Goal: Obtain resource: Obtain resource

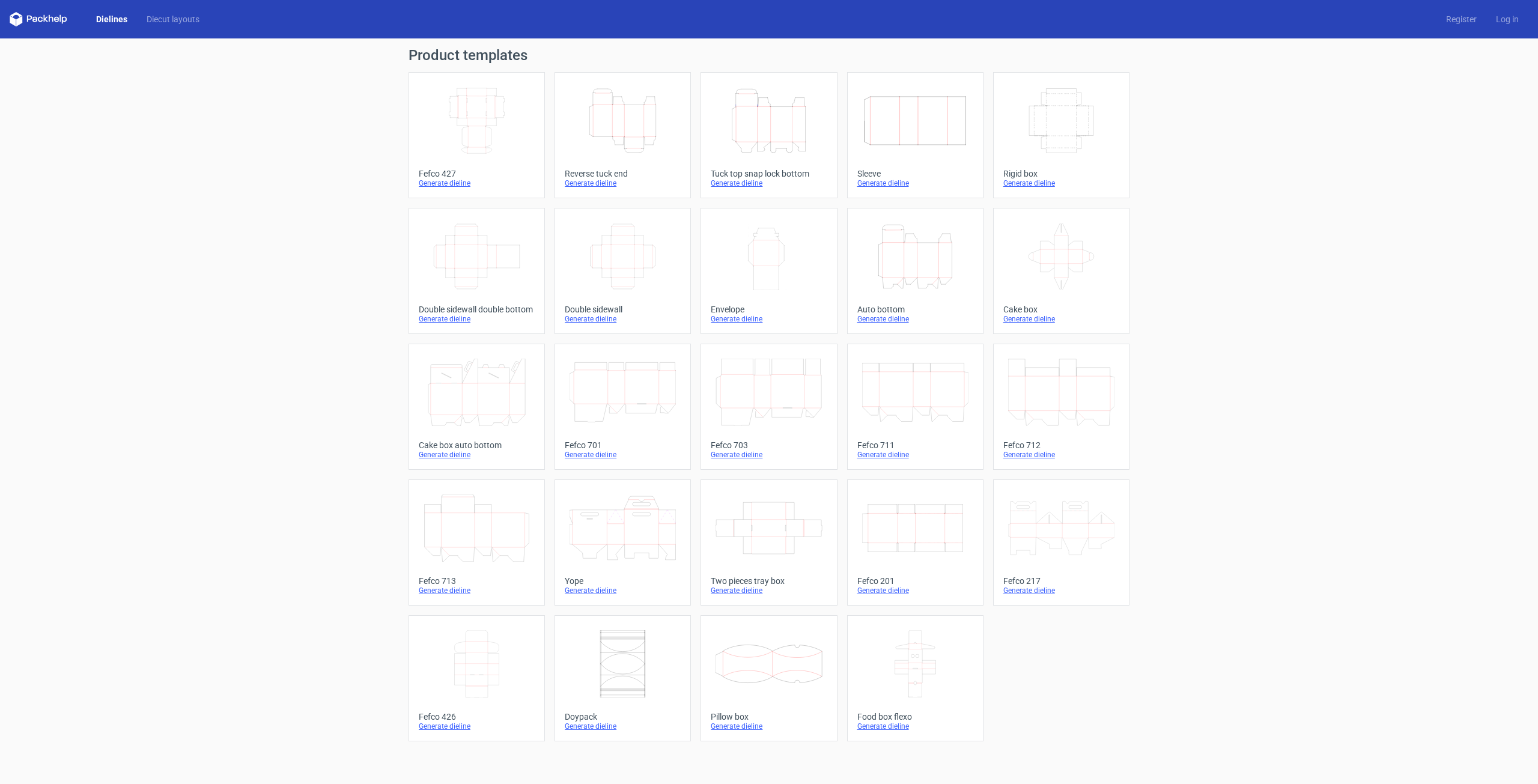
click at [604, 373] on icon "Width Depth Height" at bounding box center [915, 527] width 107 height 68
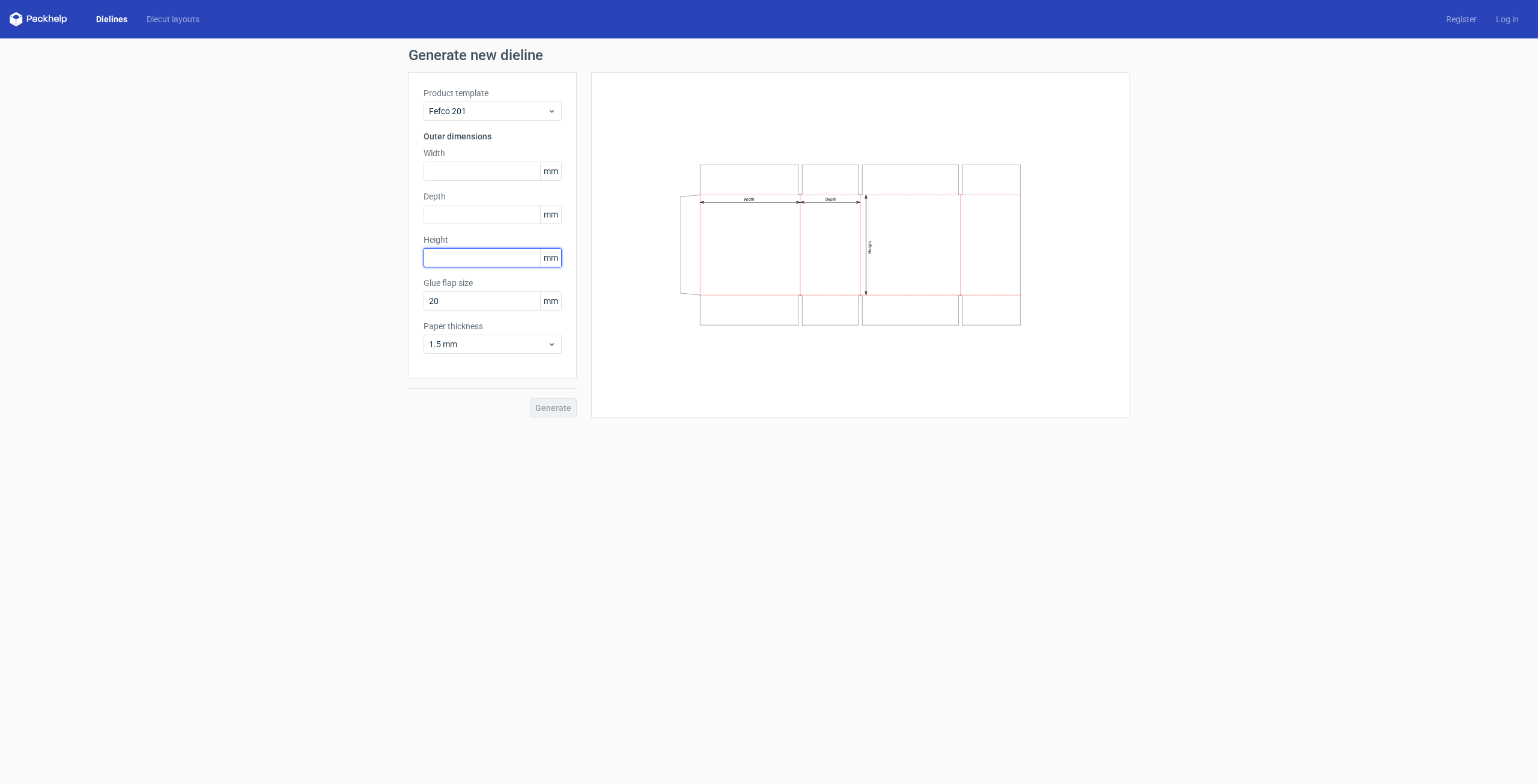
click at [449, 248] on input "text" at bounding box center [492, 258] width 138 height 19
type input "320"
click at [460, 208] on input "text" at bounding box center [492, 214] width 138 height 19
type input "340"
click at [502, 166] on input "text" at bounding box center [492, 171] width 138 height 19
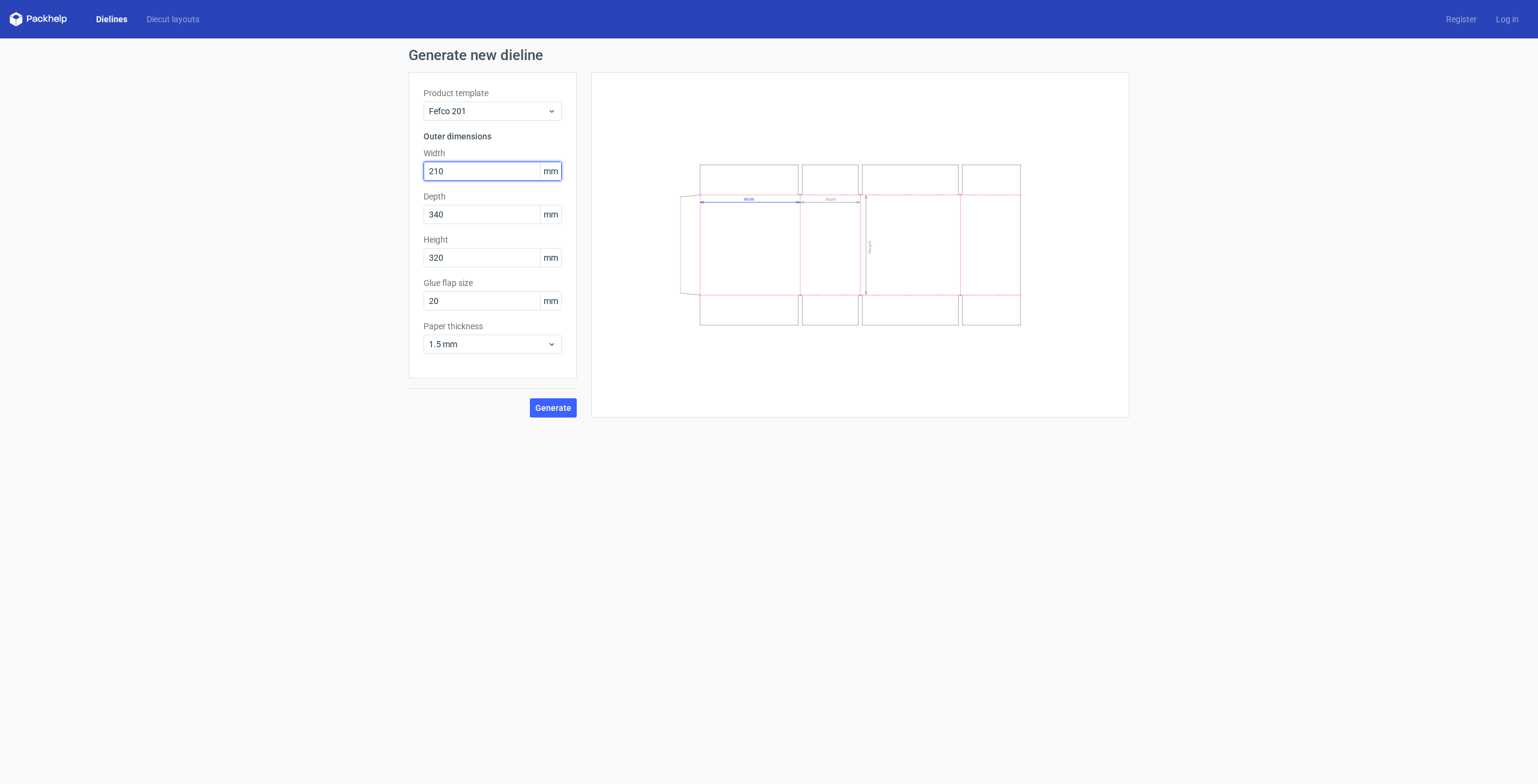
drag, startPoint x: 456, startPoint y: 169, endPoint x: 346, endPoint y: 156, distance: 110.8
click at [340, 156] on div "Generate new dieline Product template Fefco 201 Outer dimensions Width 210 mm D…" at bounding box center [769, 232] width 1538 height 388
type input "210"
drag, startPoint x: 458, startPoint y: 211, endPoint x: 367, endPoint y: 210, distance: 91.0
click at [367, 210] on div "Generate new dieline Product template Fefco 201 Outer dimensions Width 210 mm D…" at bounding box center [769, 232] width 1538 height 388
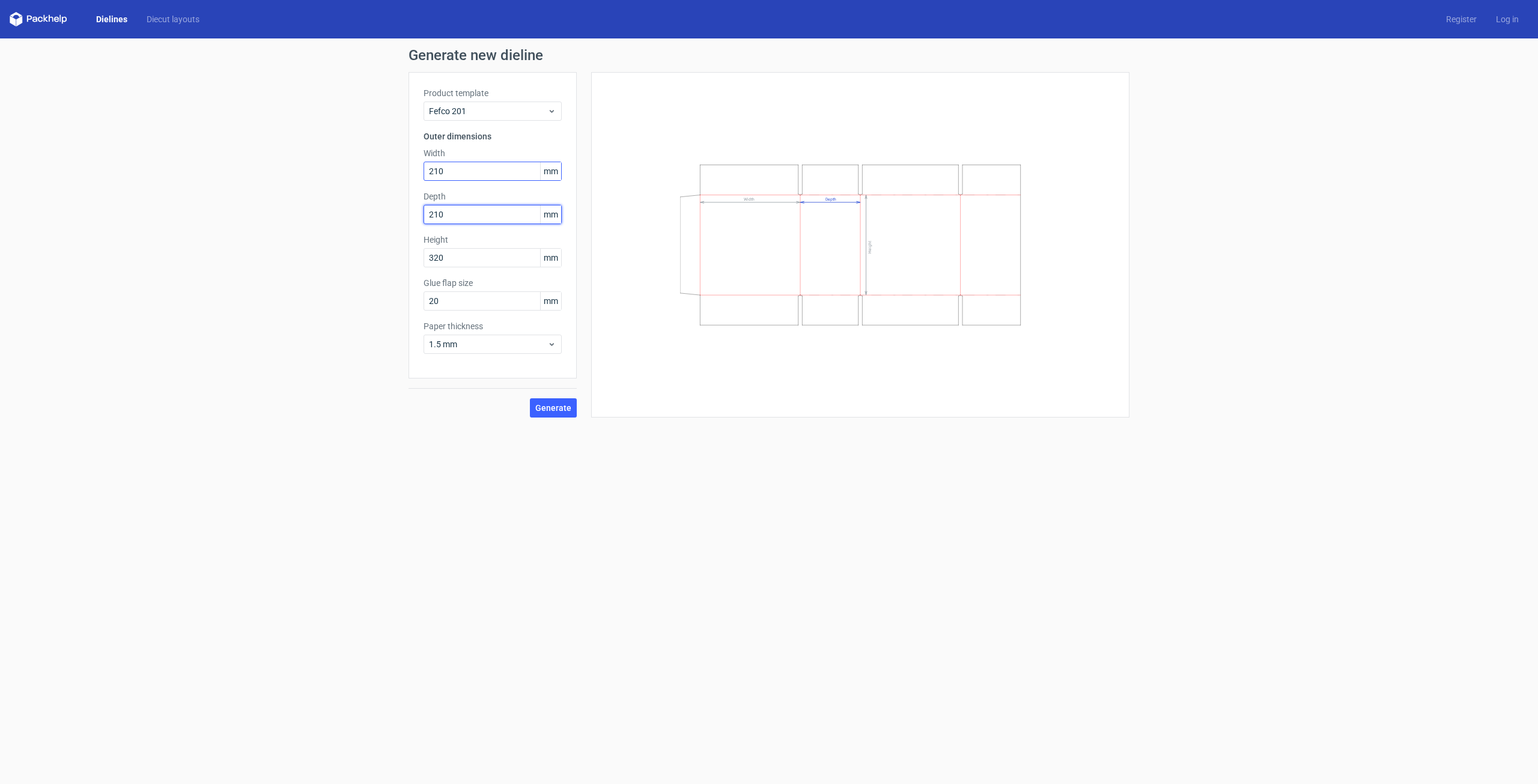
type input "210"
drag, startPoint x: 455, startPoint y: 174, endPoint x: 308, endPoint y: 166, distance: 147.2
click at [308, 166] on div "Generate new dieline Product template Fefco 201 Outer dimensions Width 210 mm D…" at bounding box center [769, 232] width 1538 height 388
click at [454, 175] on input "30" at bounding box center [492, 171] width 138 height 19
type input "340"
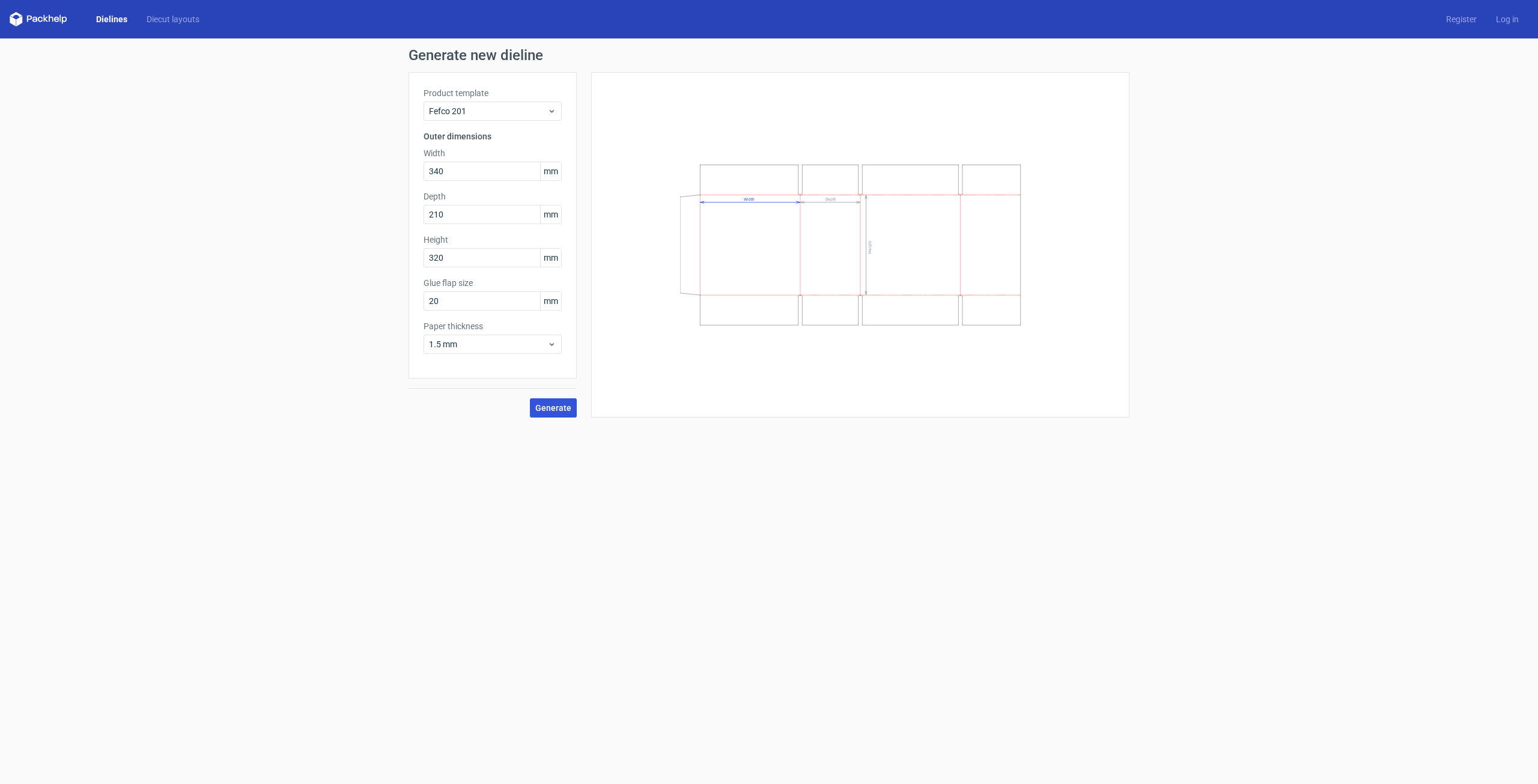
click at [542, 373] on span "Generate" at bounding box center [553, 407] width 36 height 8
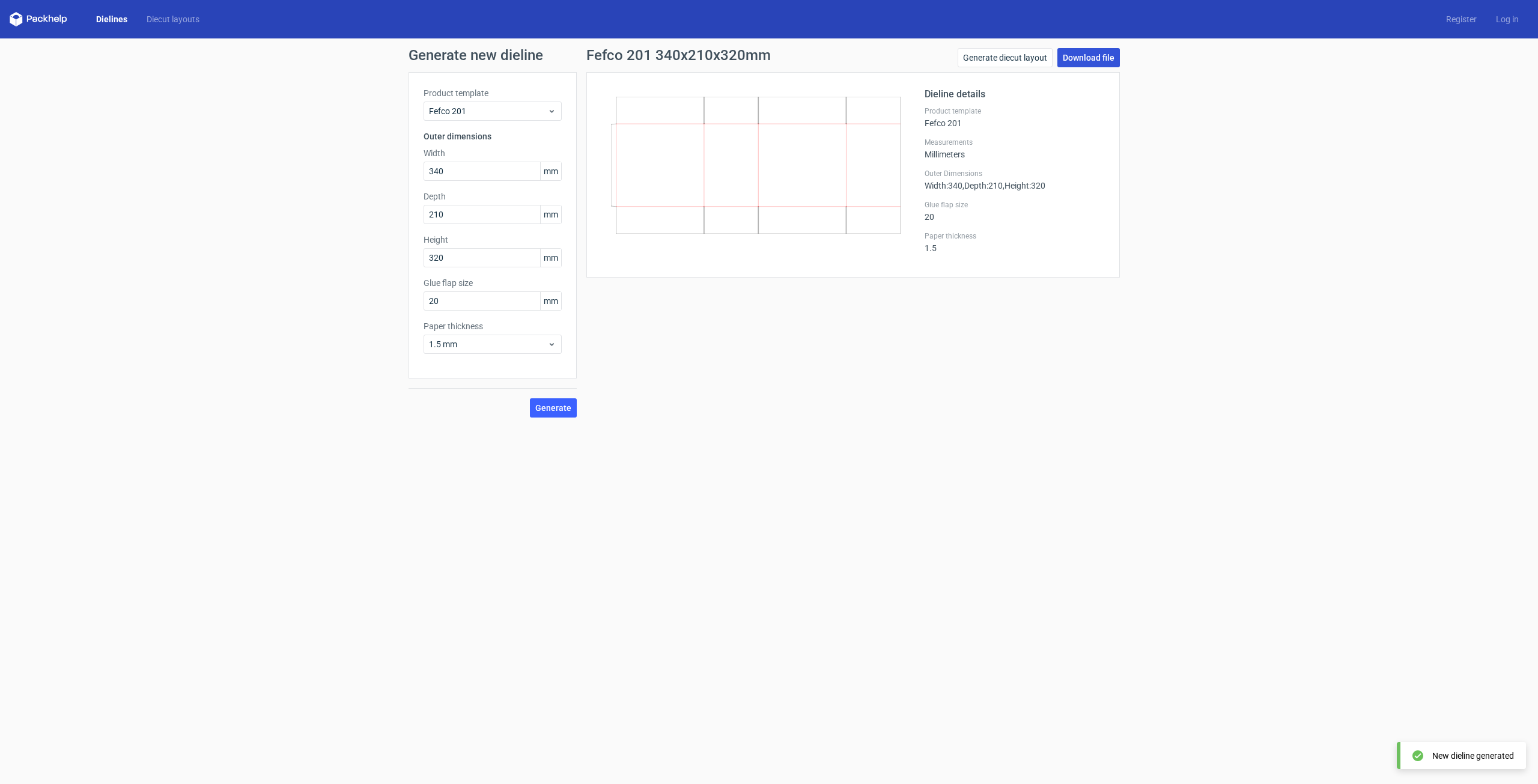
click at [604, 57] on link "Download file" at bounding box center [1087, 57] width 62 height 19
